Goal: Task Accomplishment & Management: Use online tool/utility

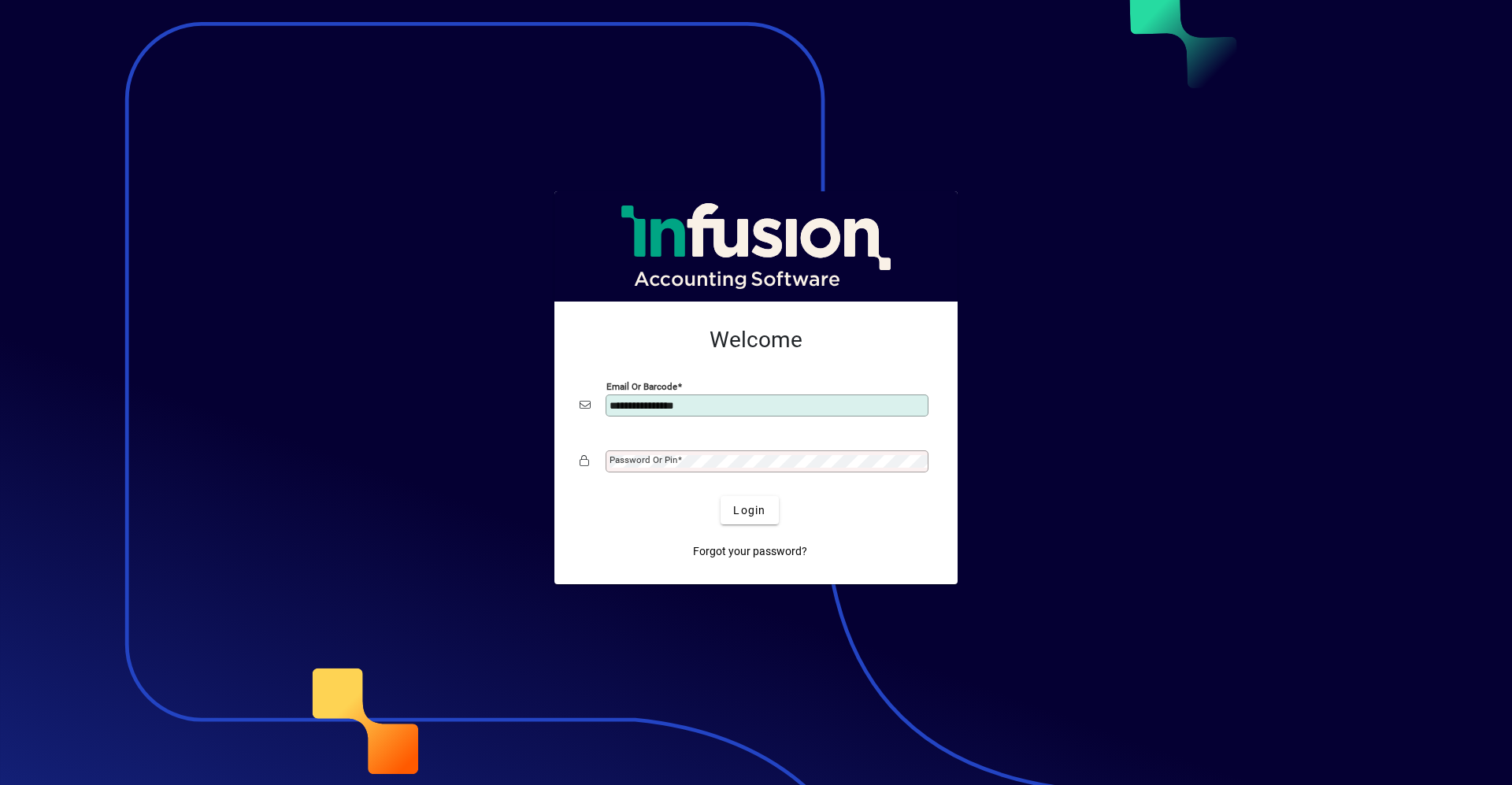
type input "**********"
click at [720, 496] on button "Login" at bounding box center [749, 509] width 58 height 28
